Goal: Browse casually: Explore the website without a specific task or goal

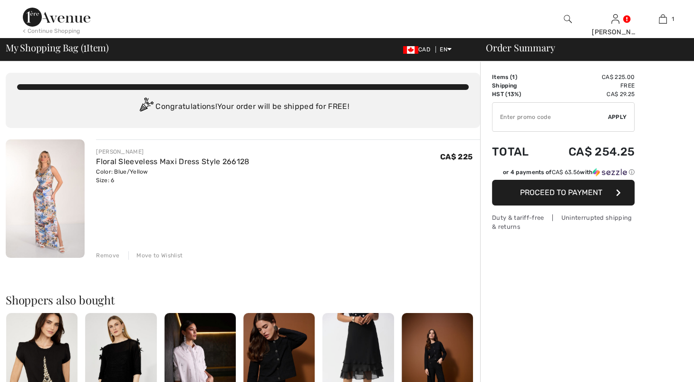
click at [26, 204] on img at bounding box center [45, 198] width 79 height 118
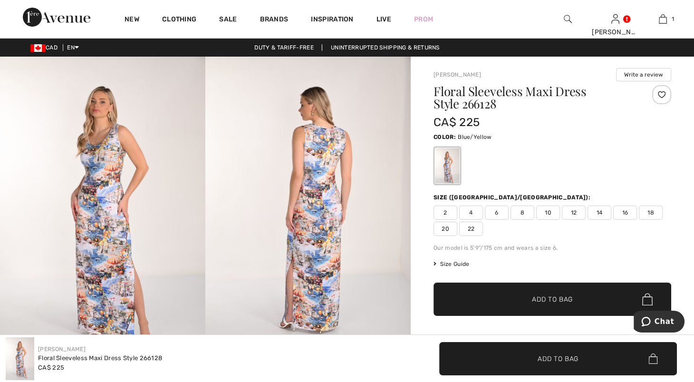
click at [327, 200] on img at bounding box center [307, 211] width 205 height 308
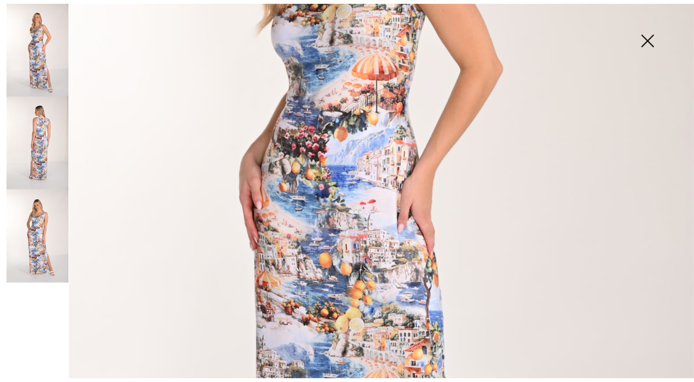
scroll to position [319, 0]
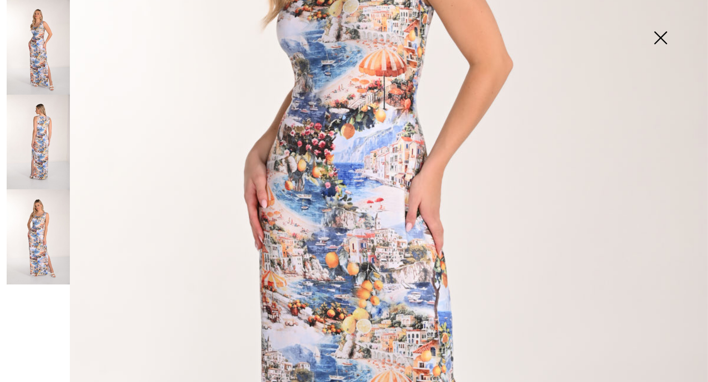
click at [671, 38] on img at bounding box center [661, 38] width 48 height 49
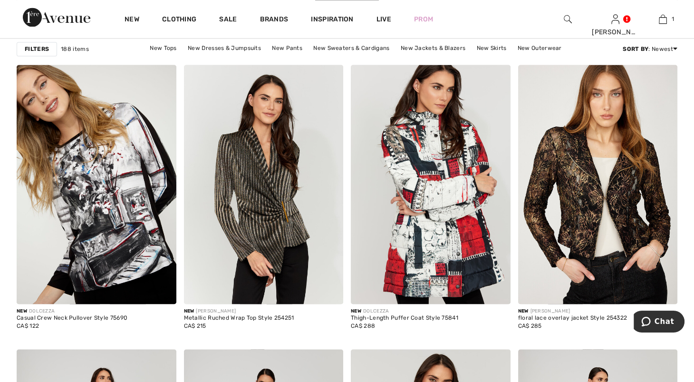
scroll to position [1408, 0]
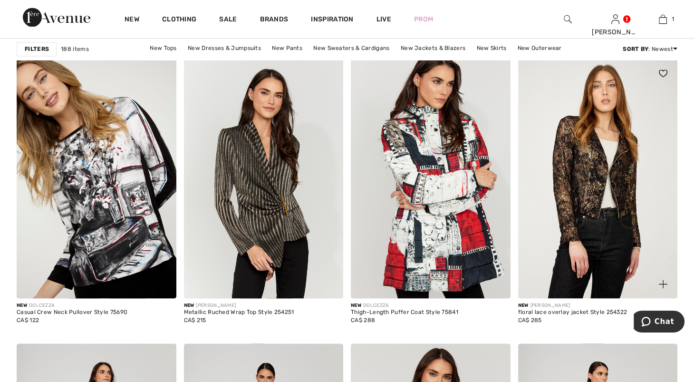
click at [646, 210] on img at bounding box center [598, 178] width 160 height 239
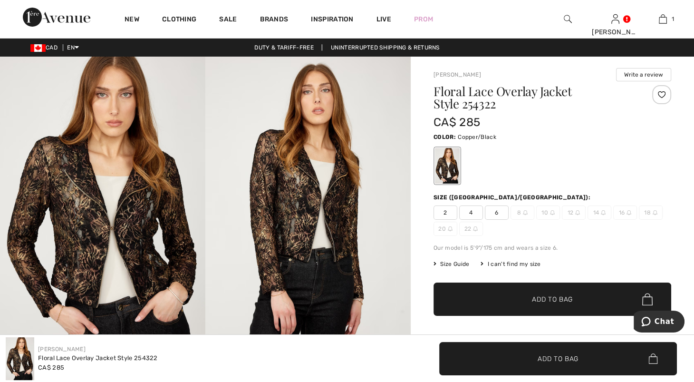
click at [157, 212] on img at bounding box center [102, 211] width 205 height 308
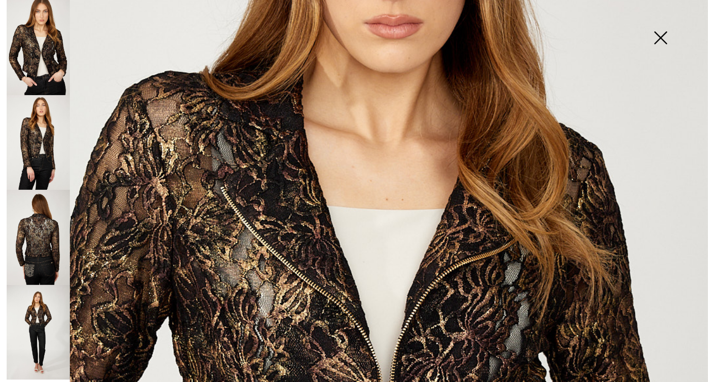
scroll to position [197, 0]
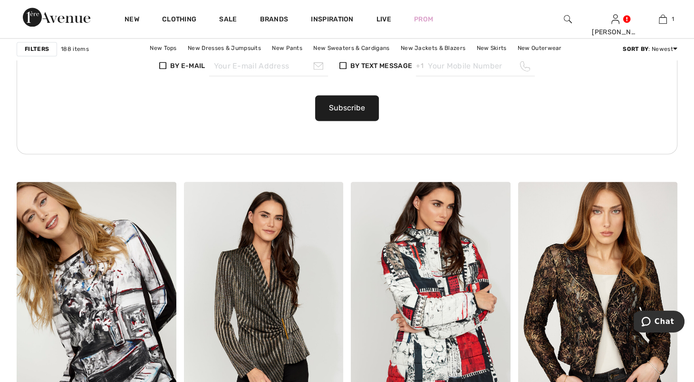
scroll to position [1452, 0]
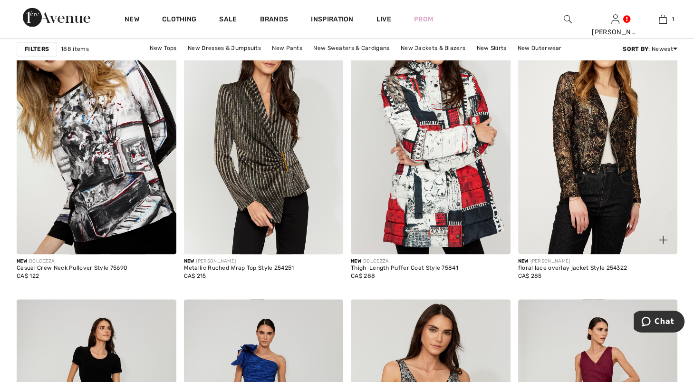
click at [590, 211] on img at bounding box center [598, 134] width 160 height 239
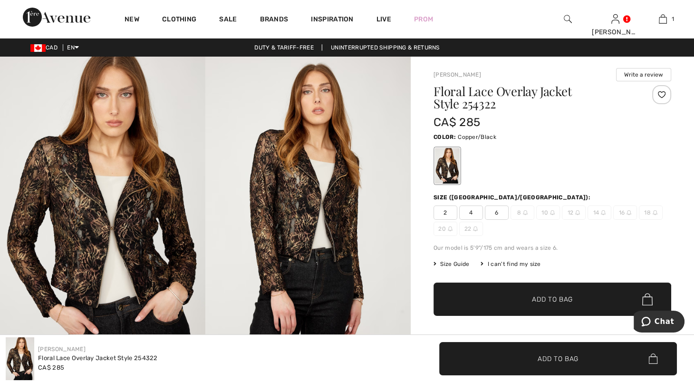
click at [181, 205] on img at bounding box center [102, 211] width 205 height 308
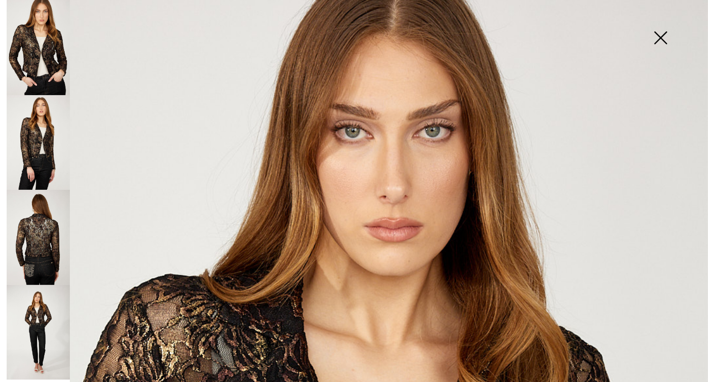
click at [38, 149] on img at bounding box center [38, 142] width 63 height 95
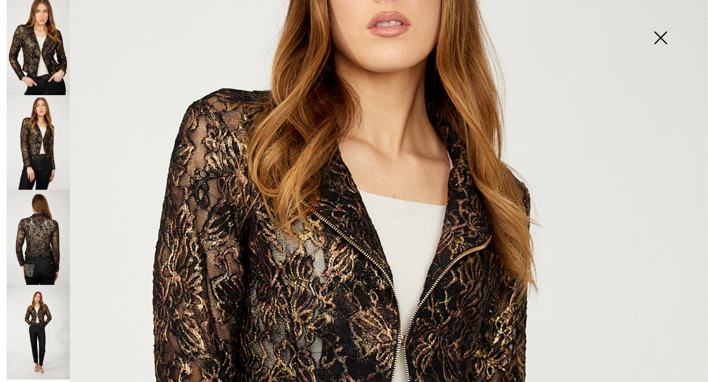
scroll to position [159, 0]
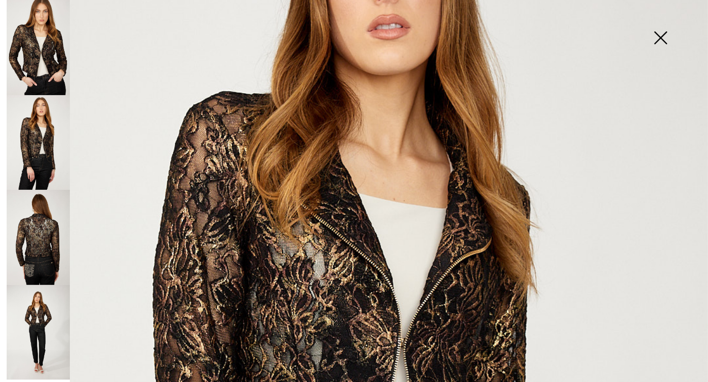
click at [34, 36] on img at bounding box center [38, 47] width 63 height 95
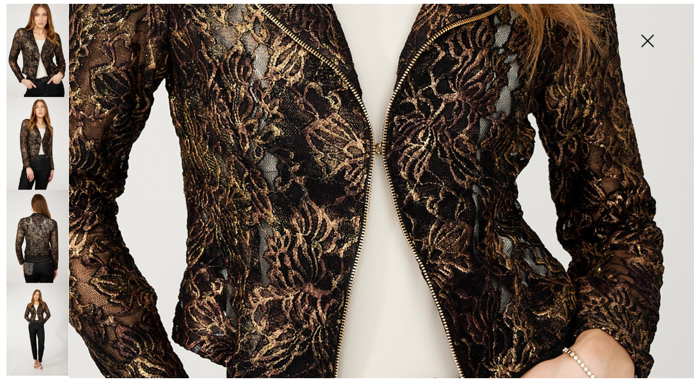
scroll to position [317, 0]
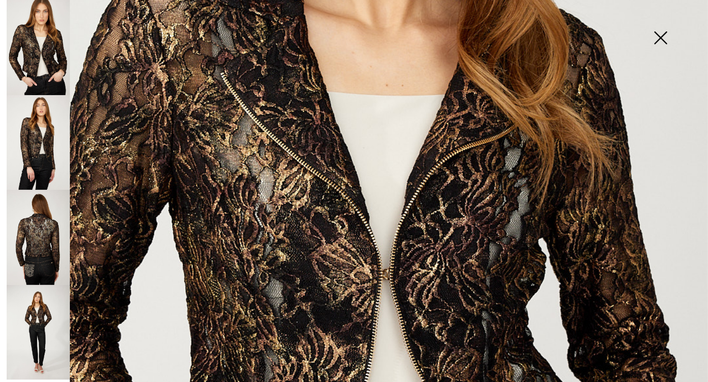
click at [658, 37] on img at bounding box center [661, 38] width 48 height 49
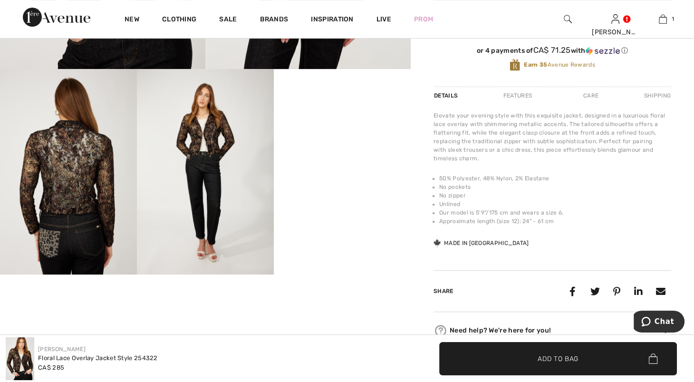
scroll to position [293, 0]
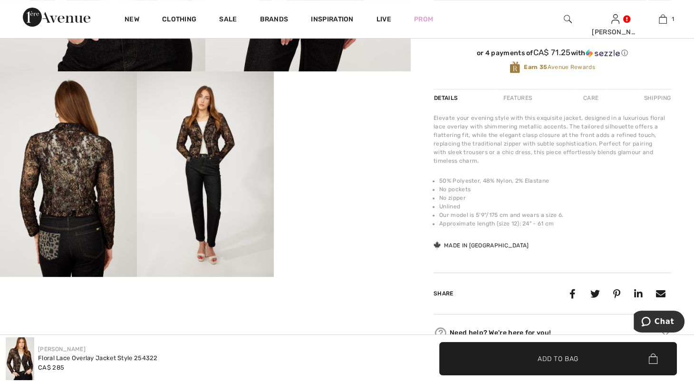
click at [358, 140] on video "Your browser does not support the video tag." at bounding box center [342, 105] width 137 height 68
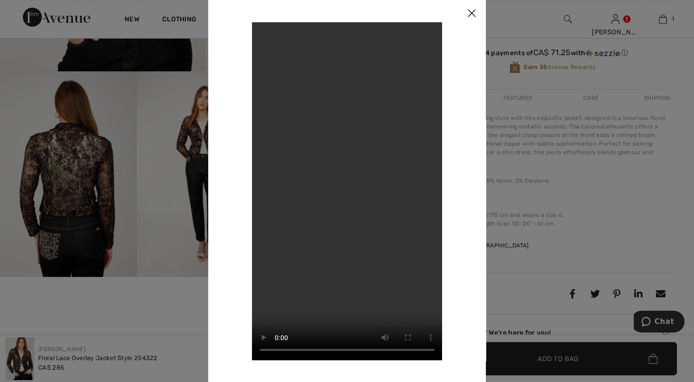
click at [358, 201] on video "Your browser does not support the video tag." at bounding box center [347, 191] width 190 height 338
click at [659, 114] on div at bounding box center [347, 191] width 694 height 382
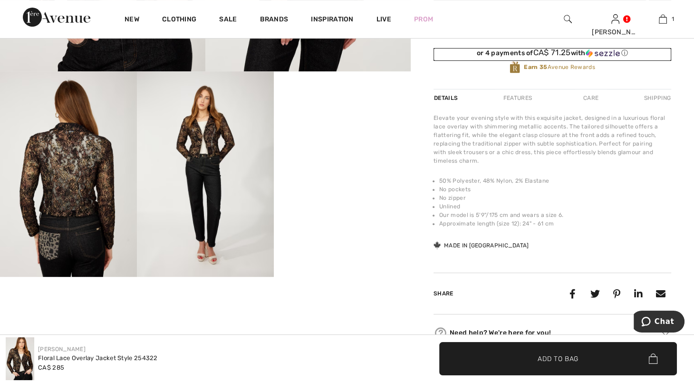
click at [587, 58] on img at bounding box center [603, 53] width 34 height 9
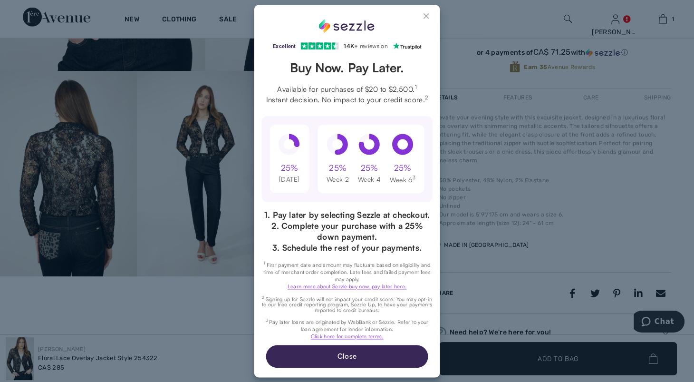
scroll to position [0, 0]
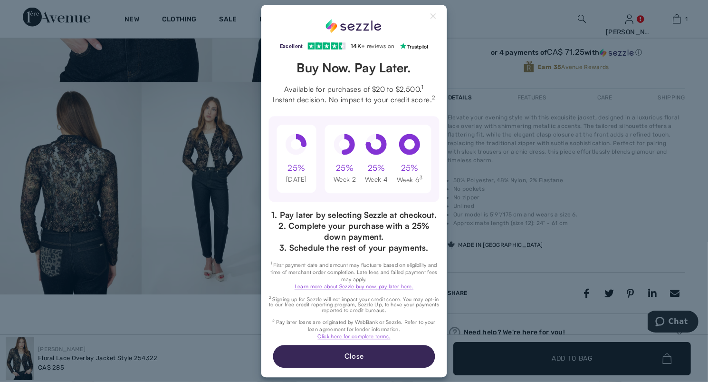
click at [587, 78] on div "Excellent 4.3 out of 5 star rating on Trustpilot 1" at bounding box center [354, 191] width 708 height 382
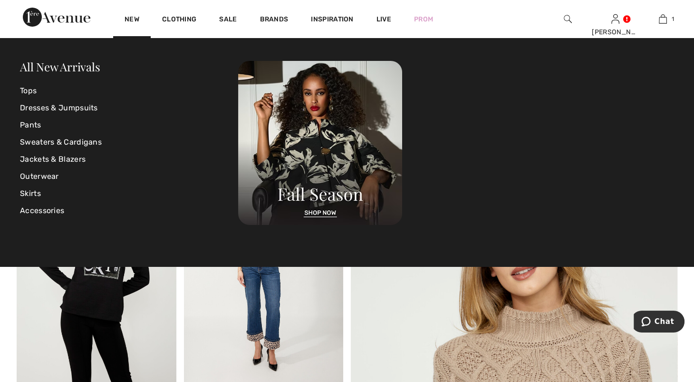
click at [144, 20] on div "New" at bounding box center [132, 19] width 38 height 38
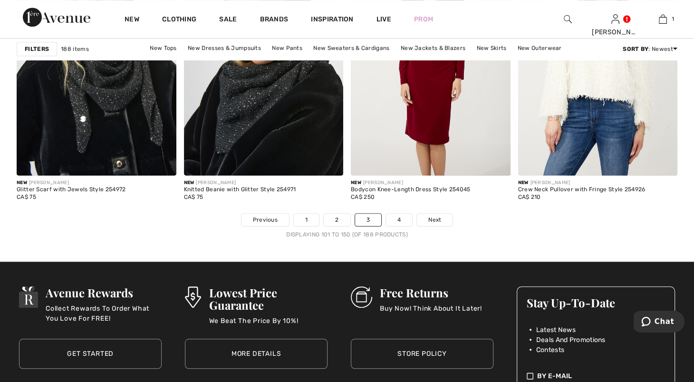
scroll to position [4309, 0]
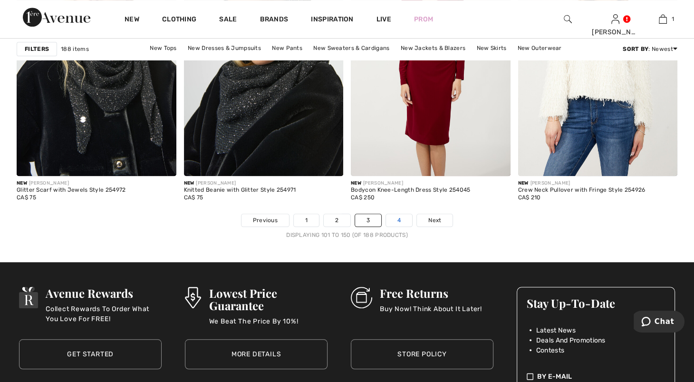
click at [409, 226] on link "4" at bounding box center [399, 220] width 26 height 12
